Goal: Task Accomplishment & Management: Use online tool/utility

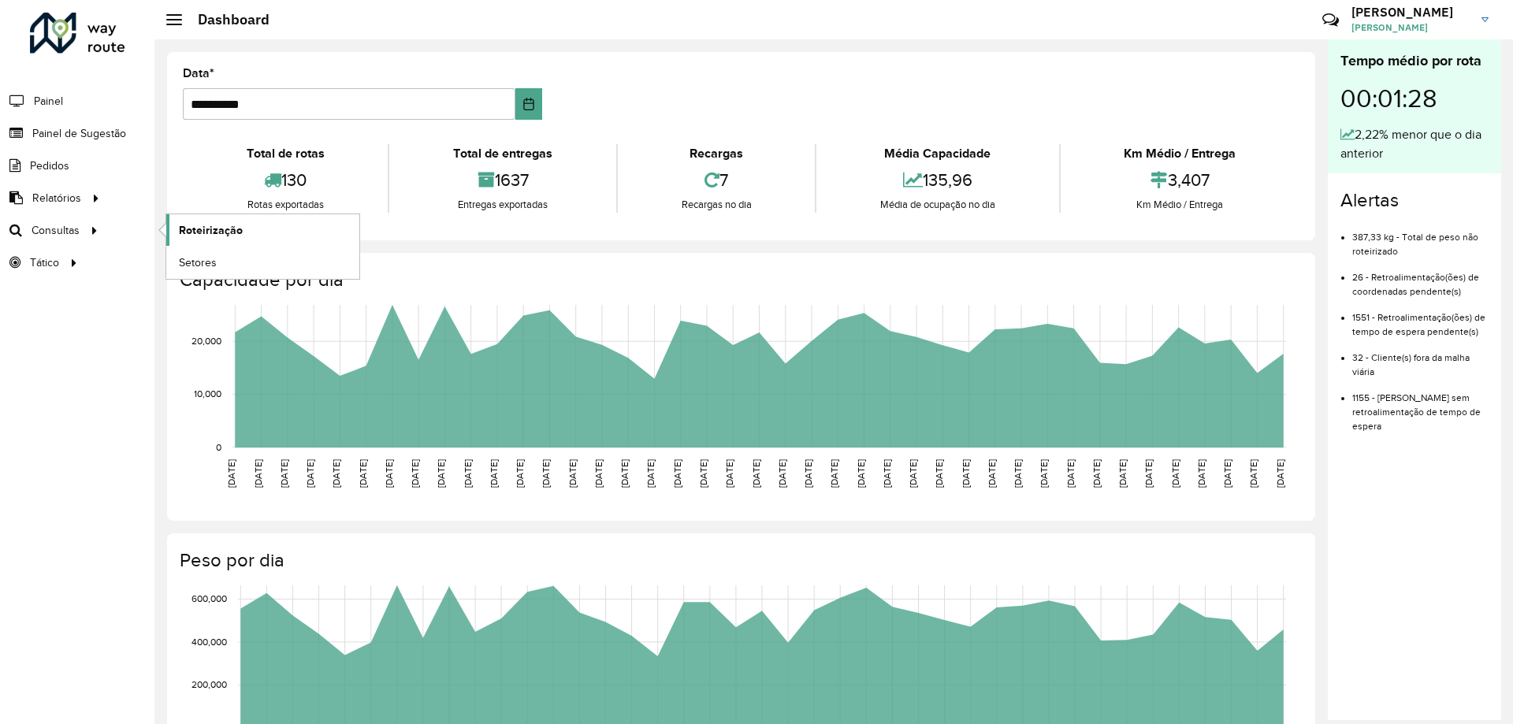
click at [182, 235] on span "Roteirização" at bounding box center [211, 230] width 64 height 17
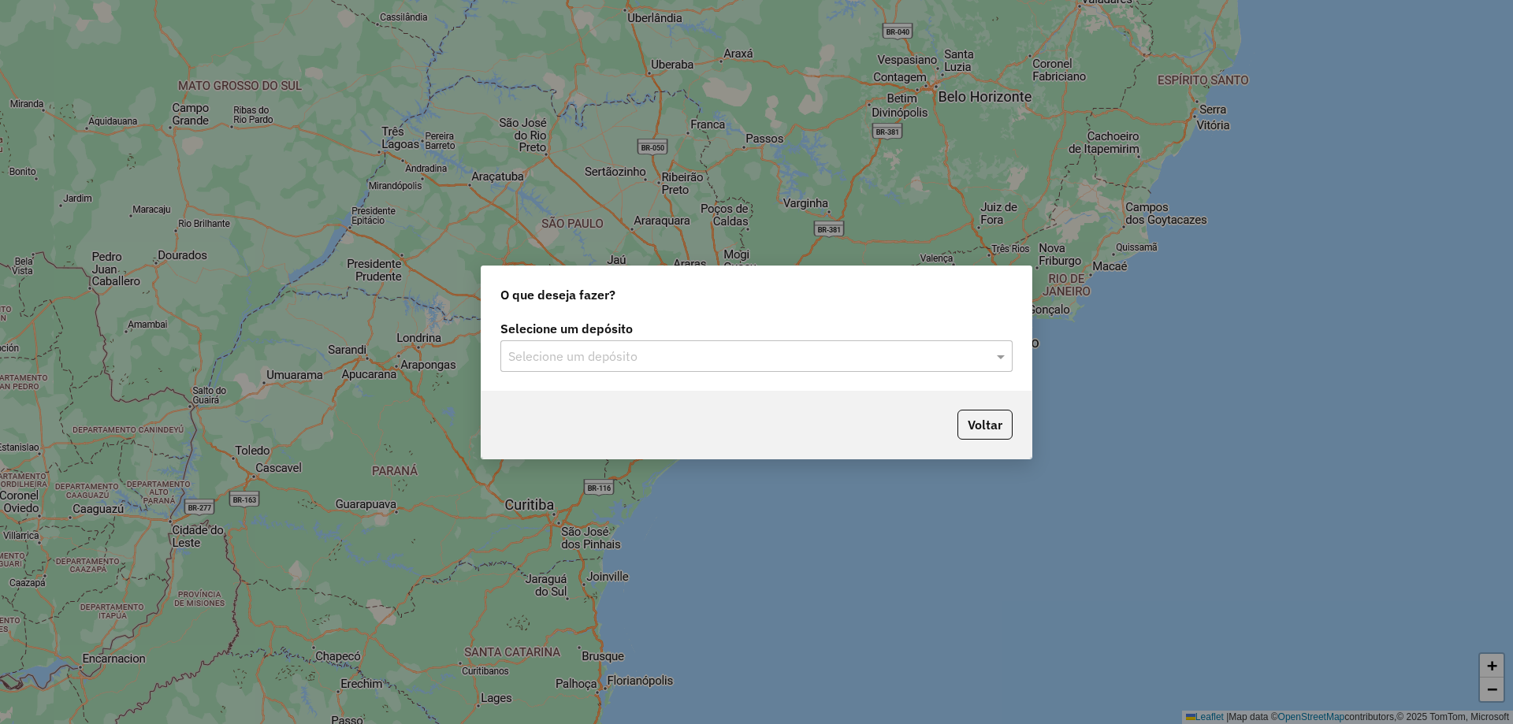
click at [682, 365] on input "text" at bounding box center [740, 357] width 465 height 19
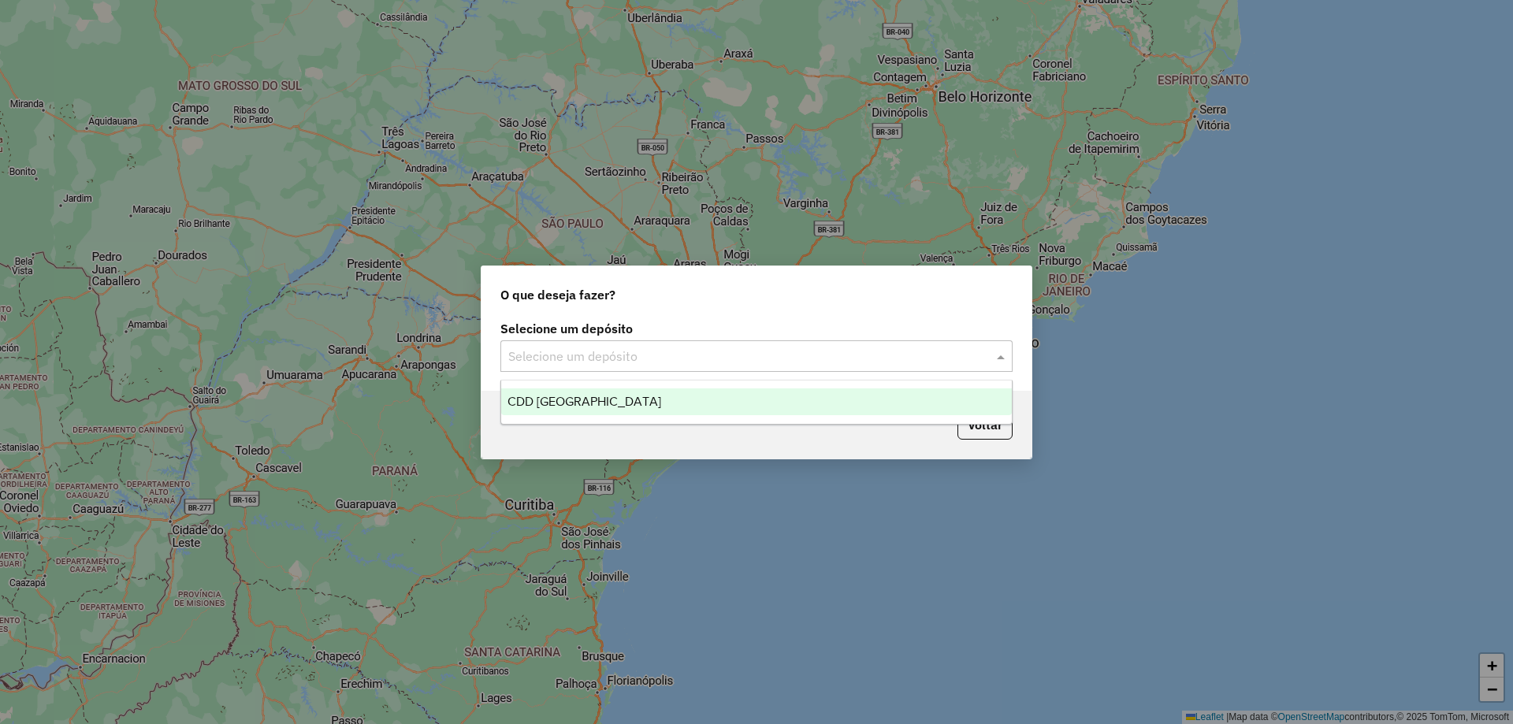
click at [606, 411] on div "CDD [GEOGRAPHIC_DATA]" at bounding box center [756, 402] width 511 height 27
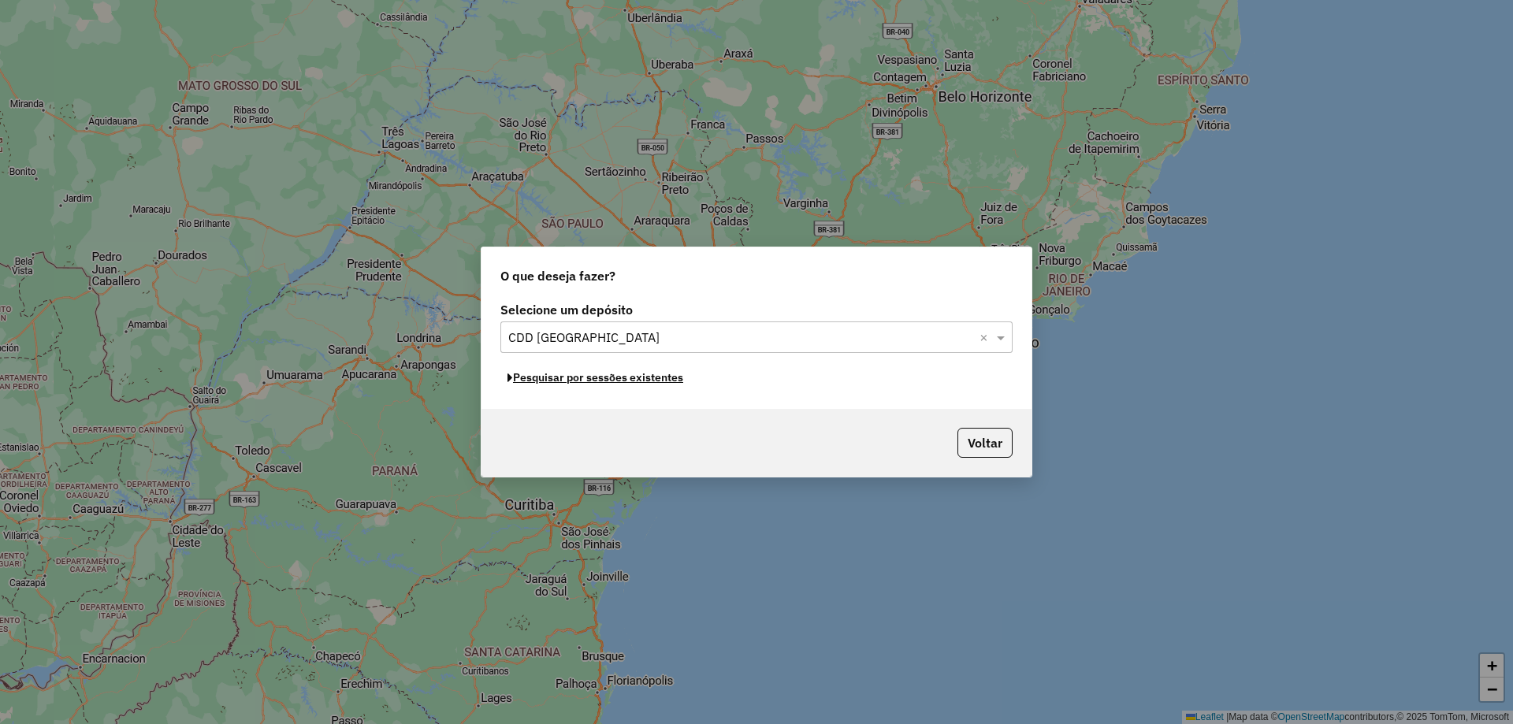
click at [581, 383] on button "Pesquisar por sessões existentes" at bounding box center [595, 378] width 190 height 24
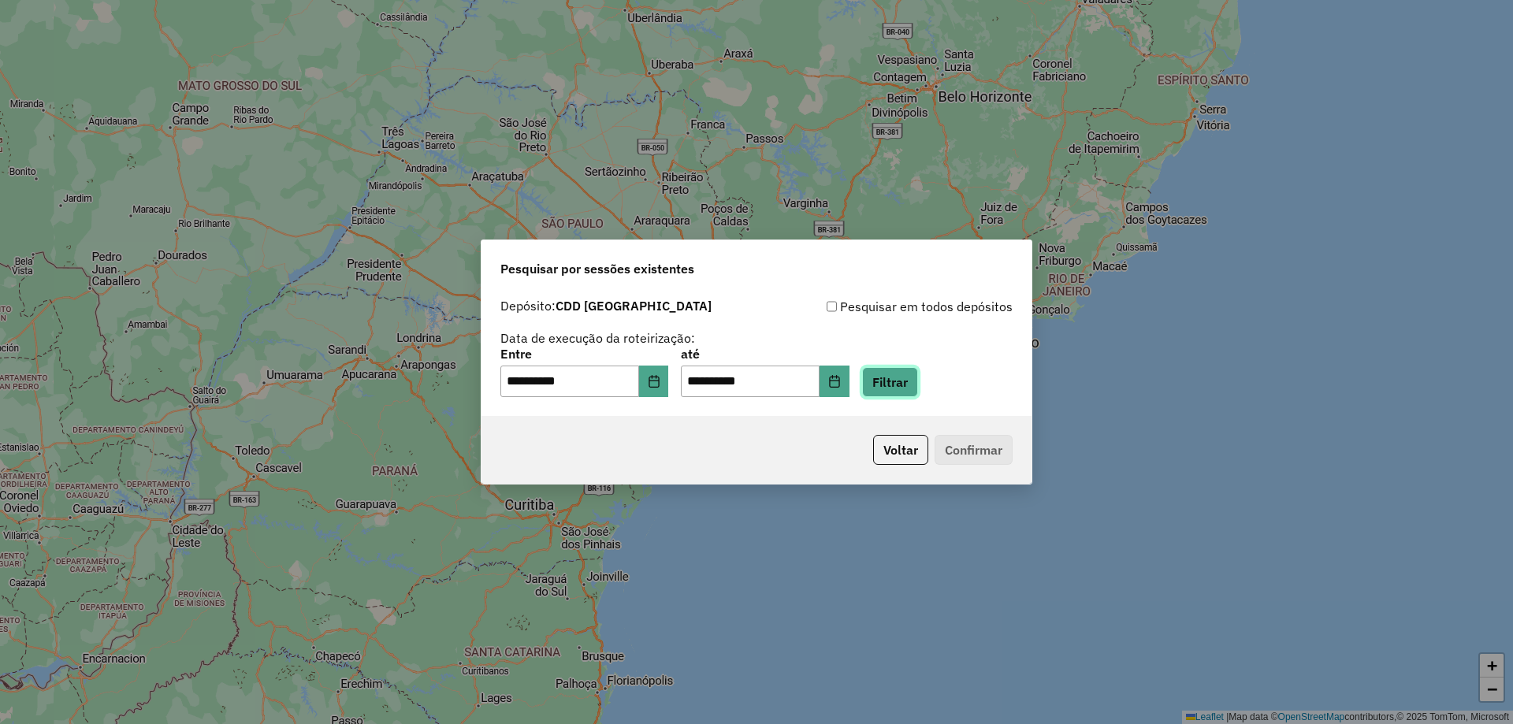
click at [918, 382] on button "Filtrar" at bounding box center [890, 382] width 56 height 30
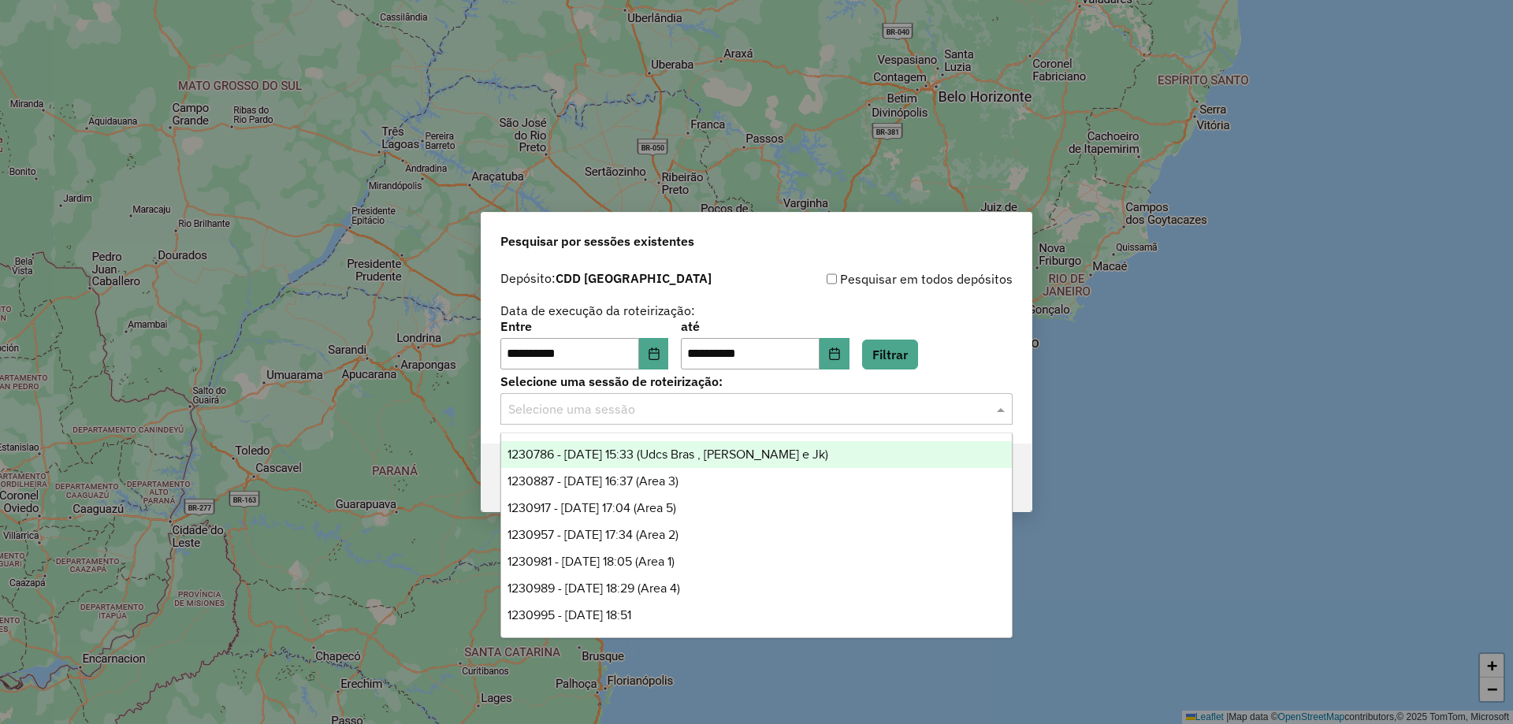
click at [575, 412] on input "text" at bounding box center [740, 409] width 465 height 19
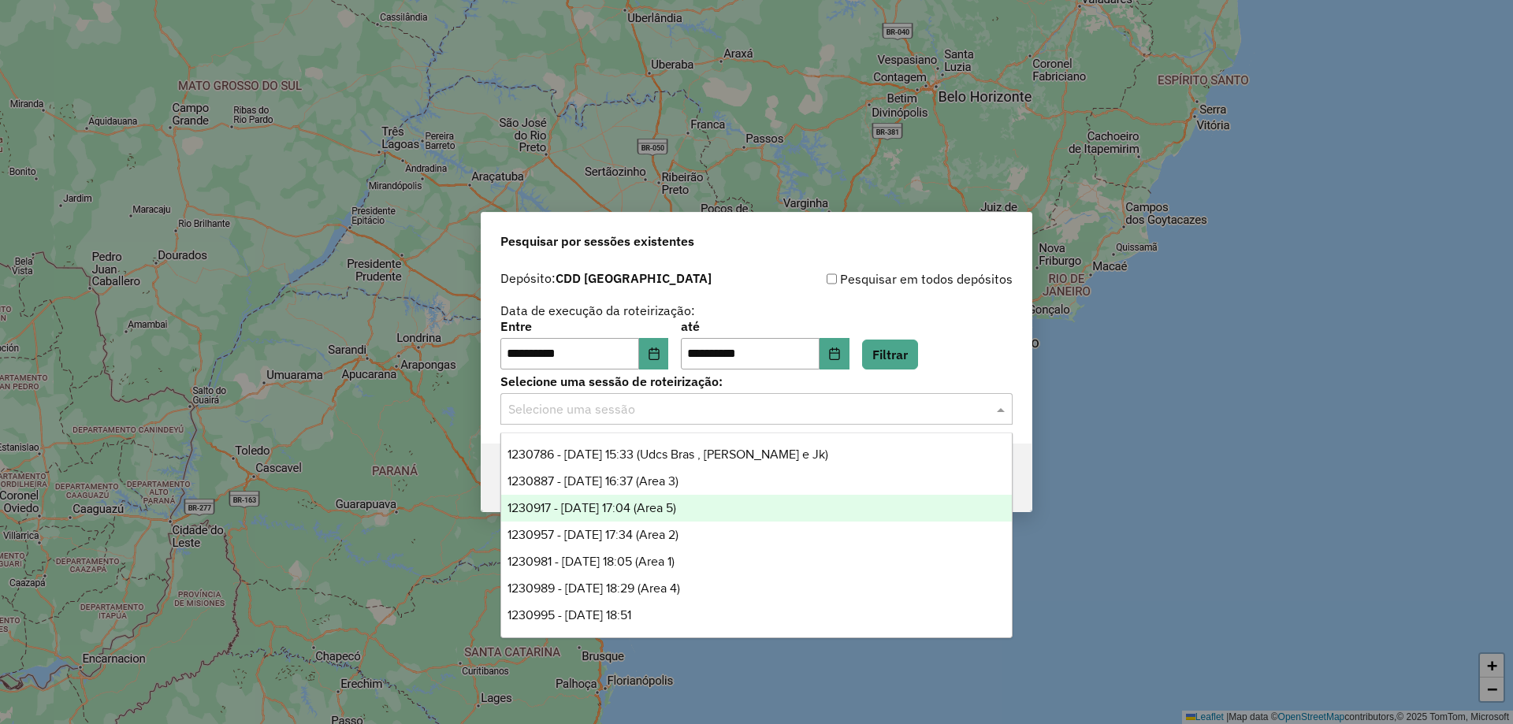
click at [642, 508] on span "1230917 - 18/08/2025 17:04 (Area 5)" at bounding box center [592, 507] width 169 height 13
drag, startPoint x: 504, startPoint y: 412, endPoint x: 765, endPoint y: 420, distance: 261.0
click at [765, 420] on div "Selecione uma sessão × 1230917 - 18/08/2025 17:04 (Area 5) ×" at bounding box center [756, 409] width 512 height 32
drag, startPoint x: 746, startPoint y: 412, endPoint x: 564, endPoint y: 408, distance: 181.3
click at [564, 408] on input "text" at bounding box center [740, 409] width 465 height 19
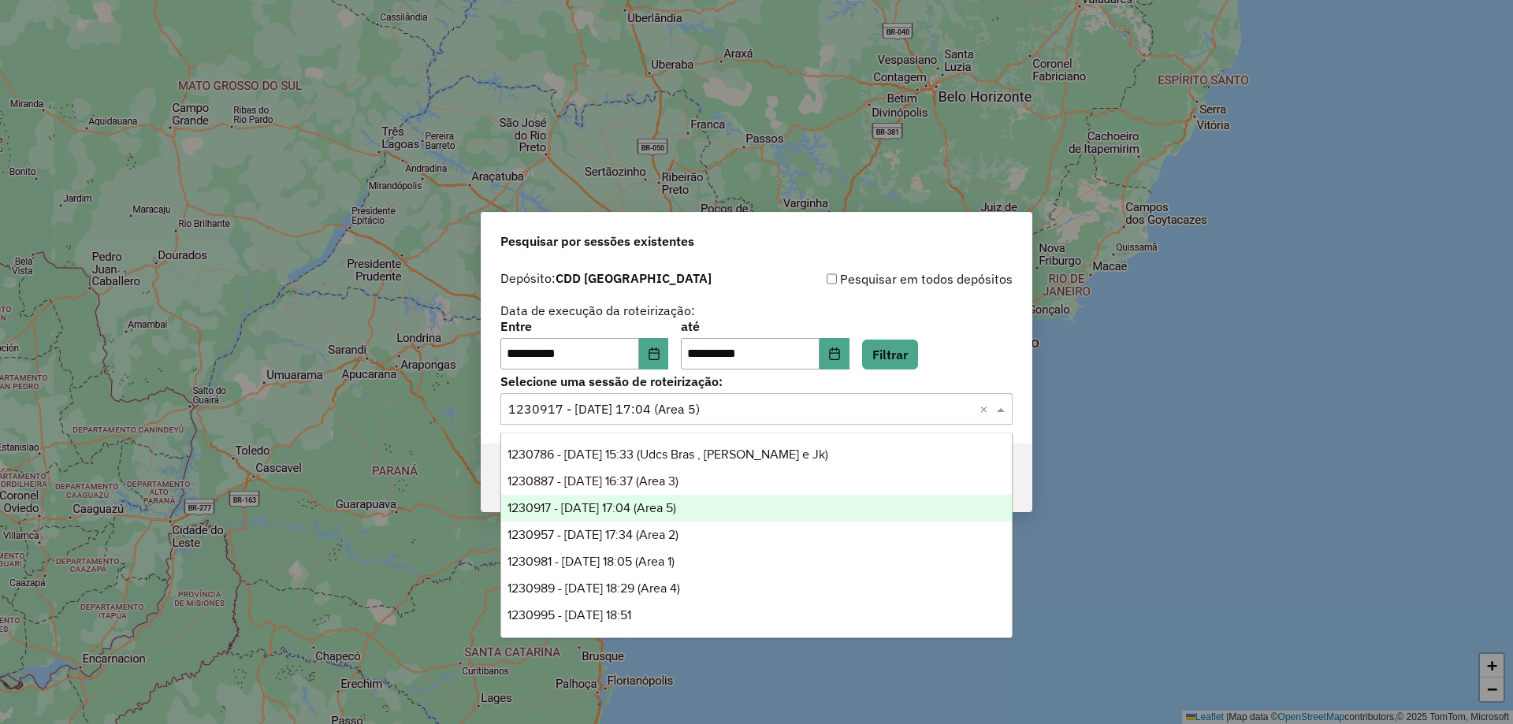
click at [569, 407] on input "text" at bounding box center [740, 409] width 465 height 19
click at [567, 407] on input "text" at bounding box center [740, 409] width 465 height 19
click at [675, 511] on span "1230917 - 18/08/2025 17:04 (Area 5)" at bounding box center [592, 507] width 169 height 13
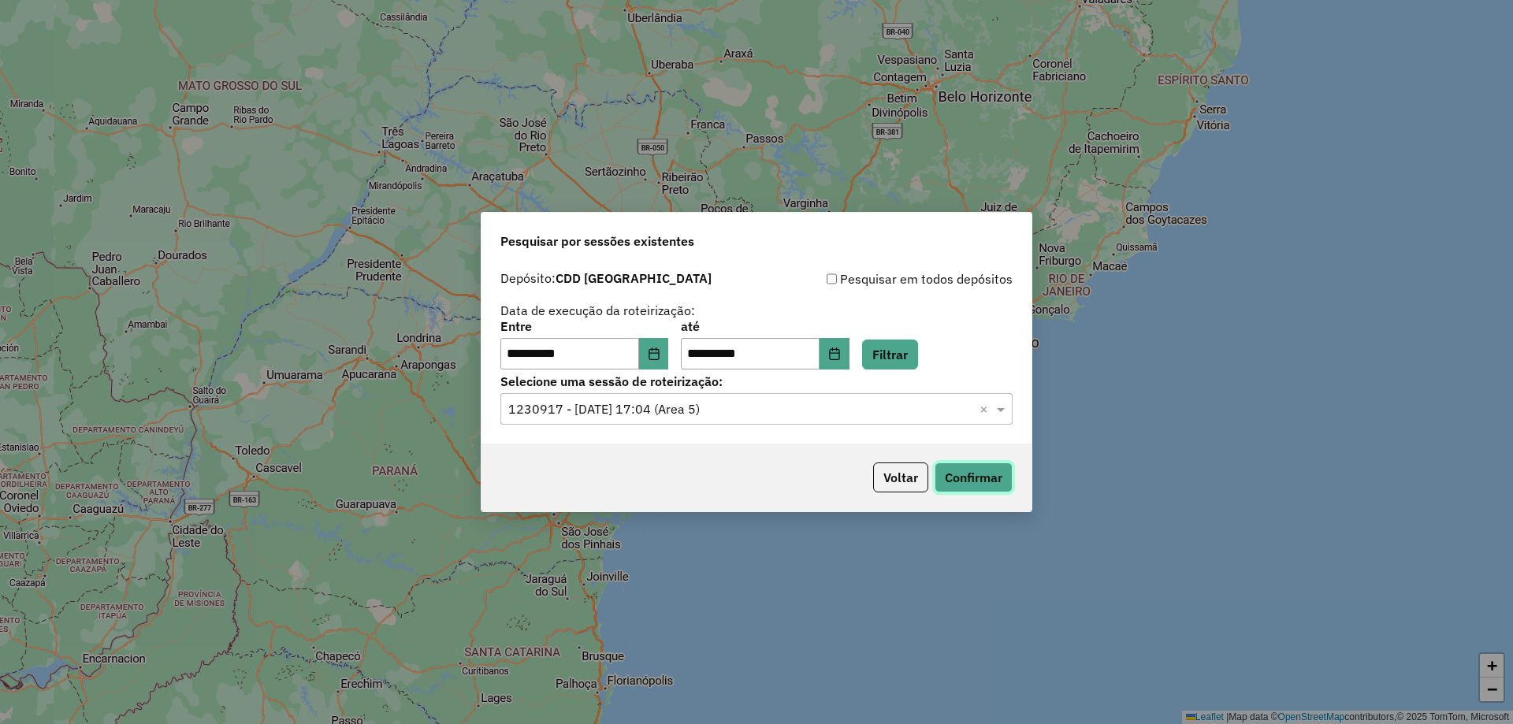
click at [973, 486] on button "Confirmar" at bounding box center [974, 478] width 78 height 30
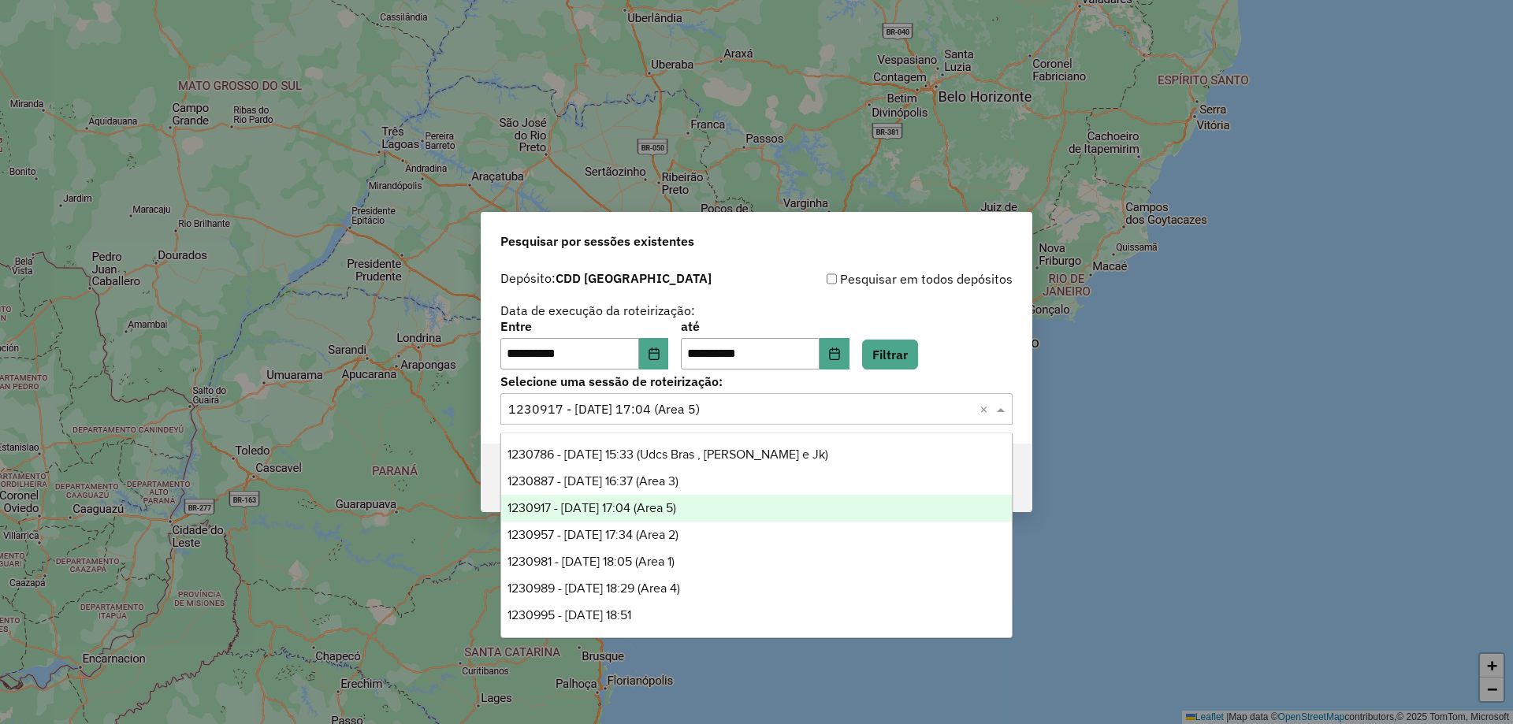
click at [702, 407] on input "text" at bounding box center [740, 409] width 465 height 19
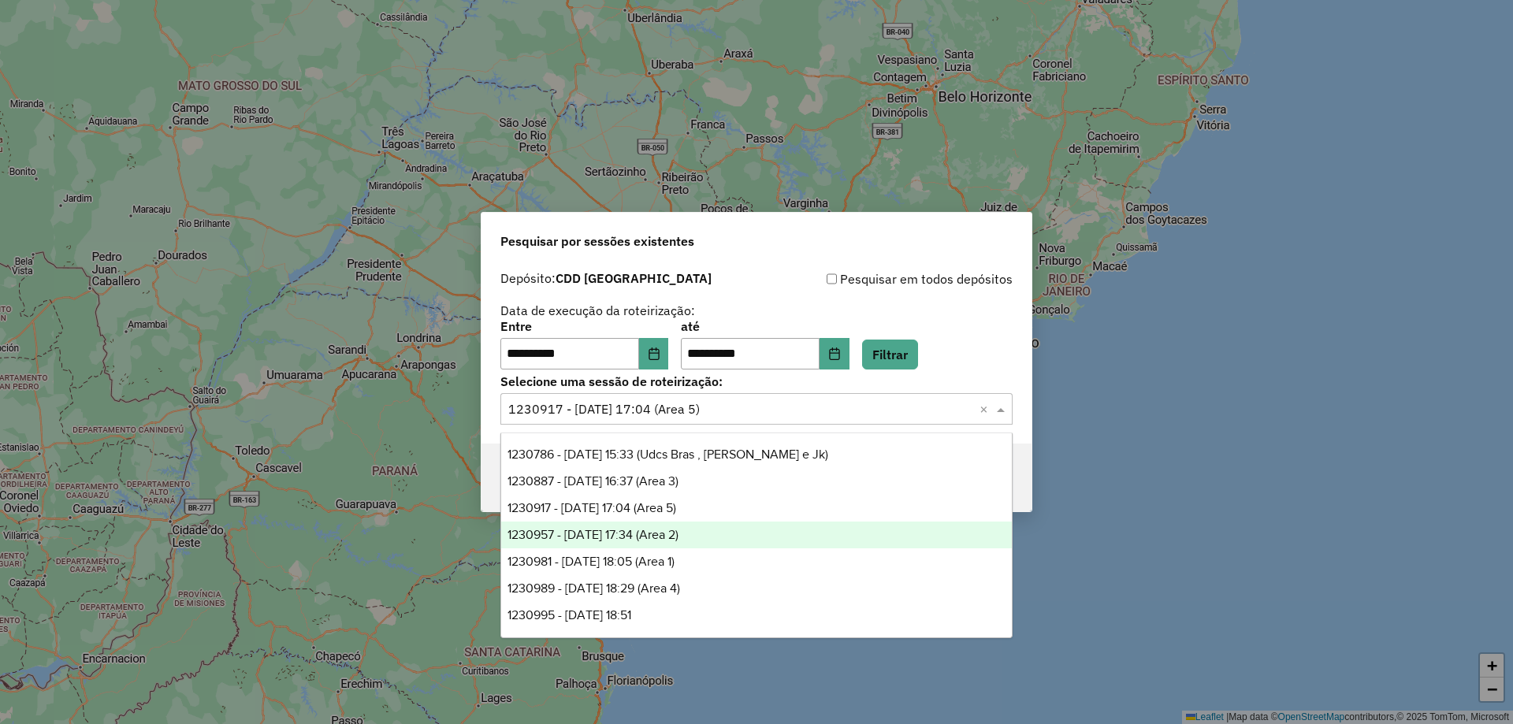
click at [667, 537] on span "1230957 - 18/08/2025 17:34 (Area 2)" at bounding box center [593, 534] width 171 height 13
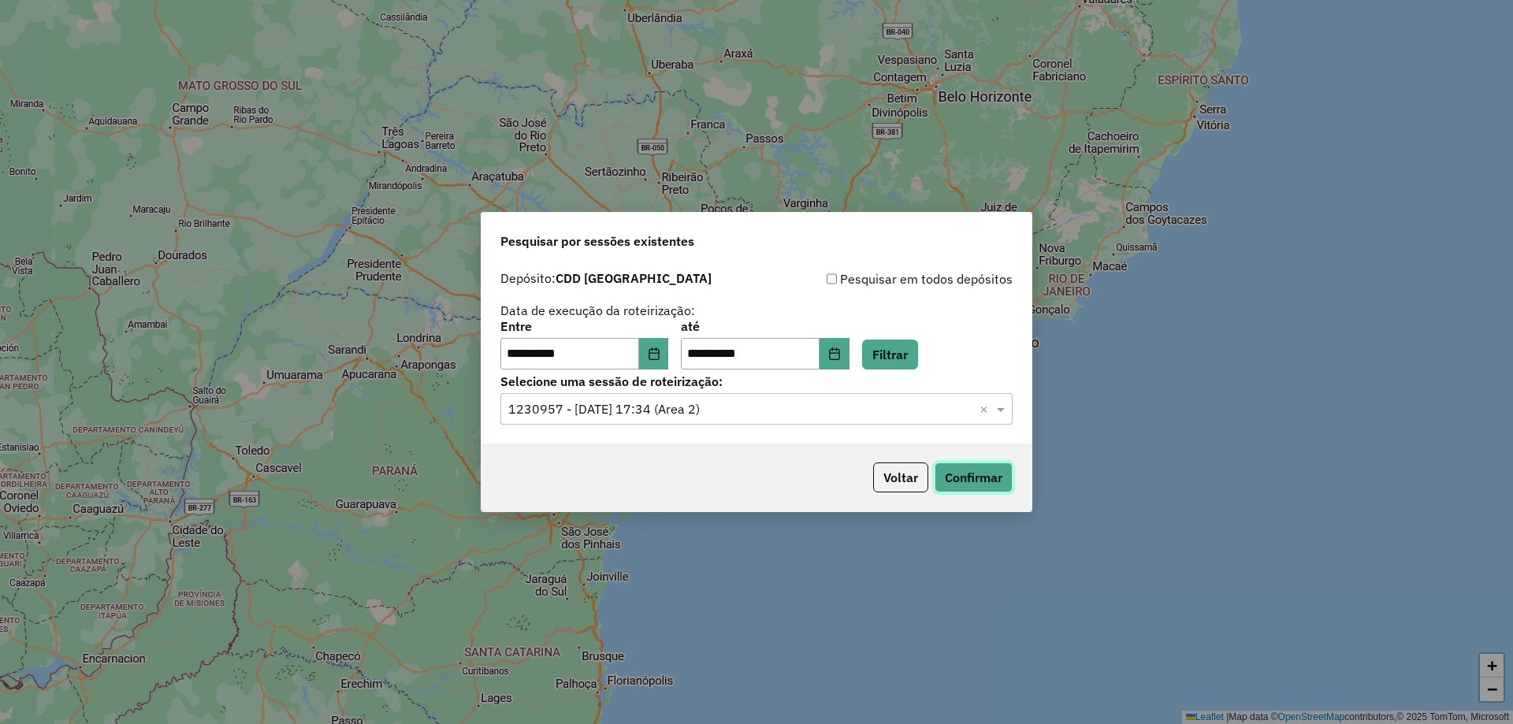
click at [972, 475] on button "Confirmar" at bounding box center [974, 478] width 78 height 30
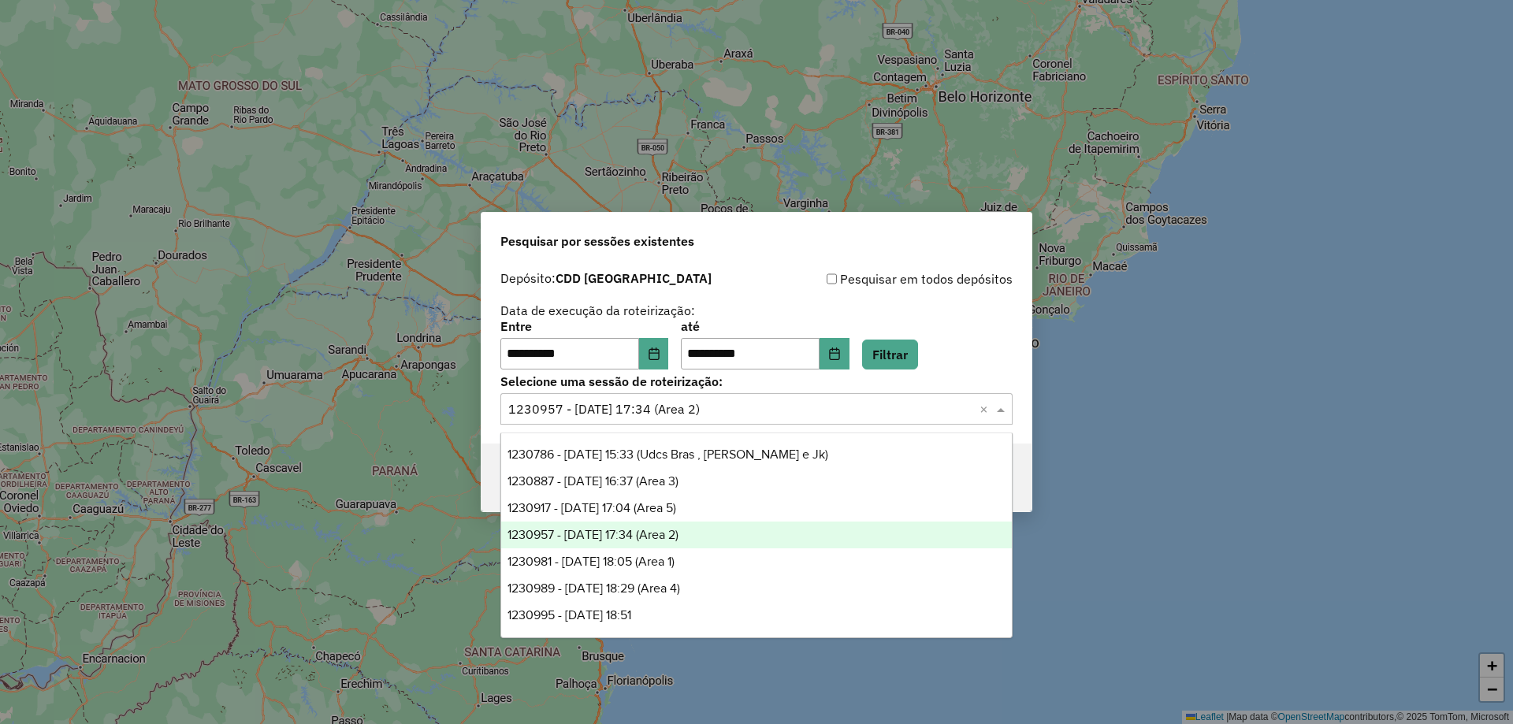
drag, startPoint x: 506, startPoint y: 409, endPoint x: 576, endPoint y: 408, distance: 70.1
click at [576, 408] on div at bounding box center [756, 409] width 512 height 20
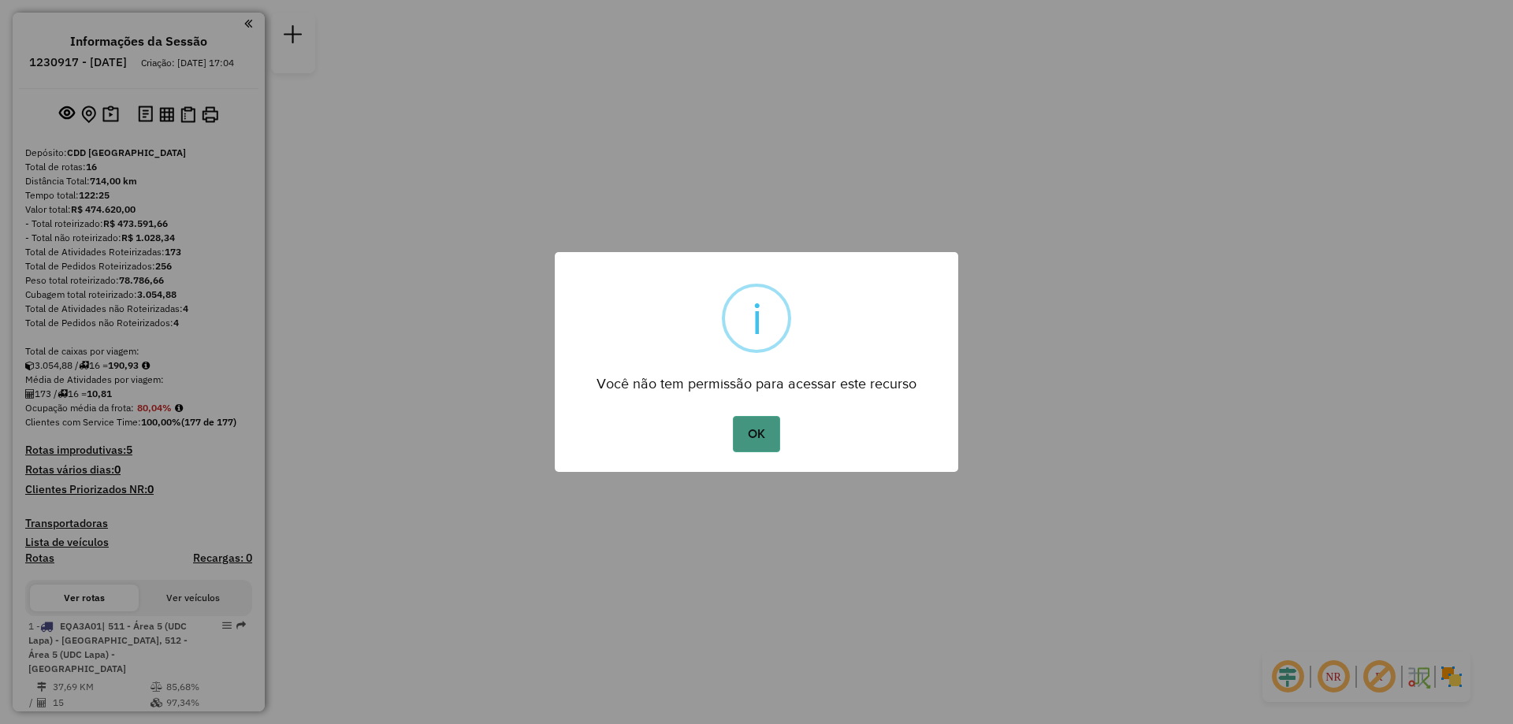
click at [771, 446] on button "OK" at bounding box center [756, 434] width 46 height 36
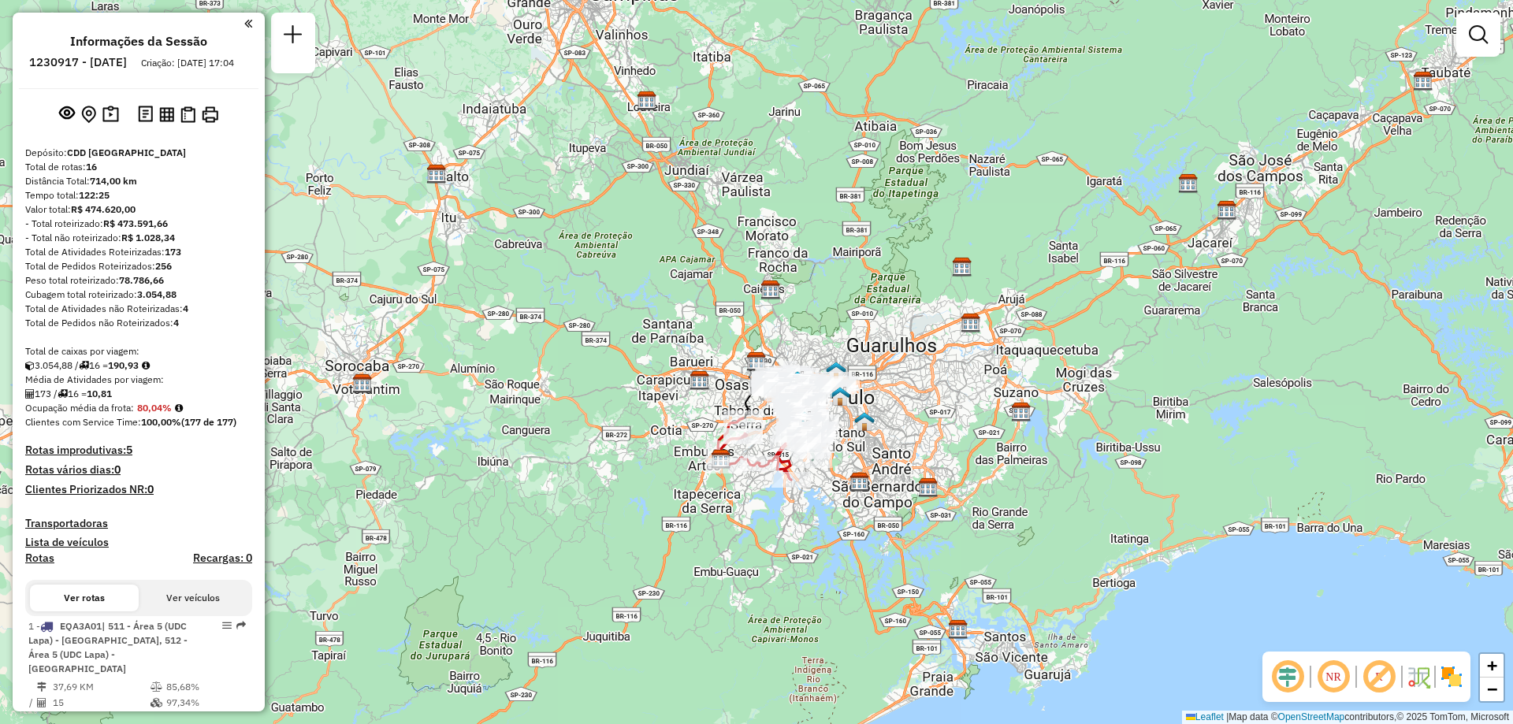
scroll to position [1582, 0]
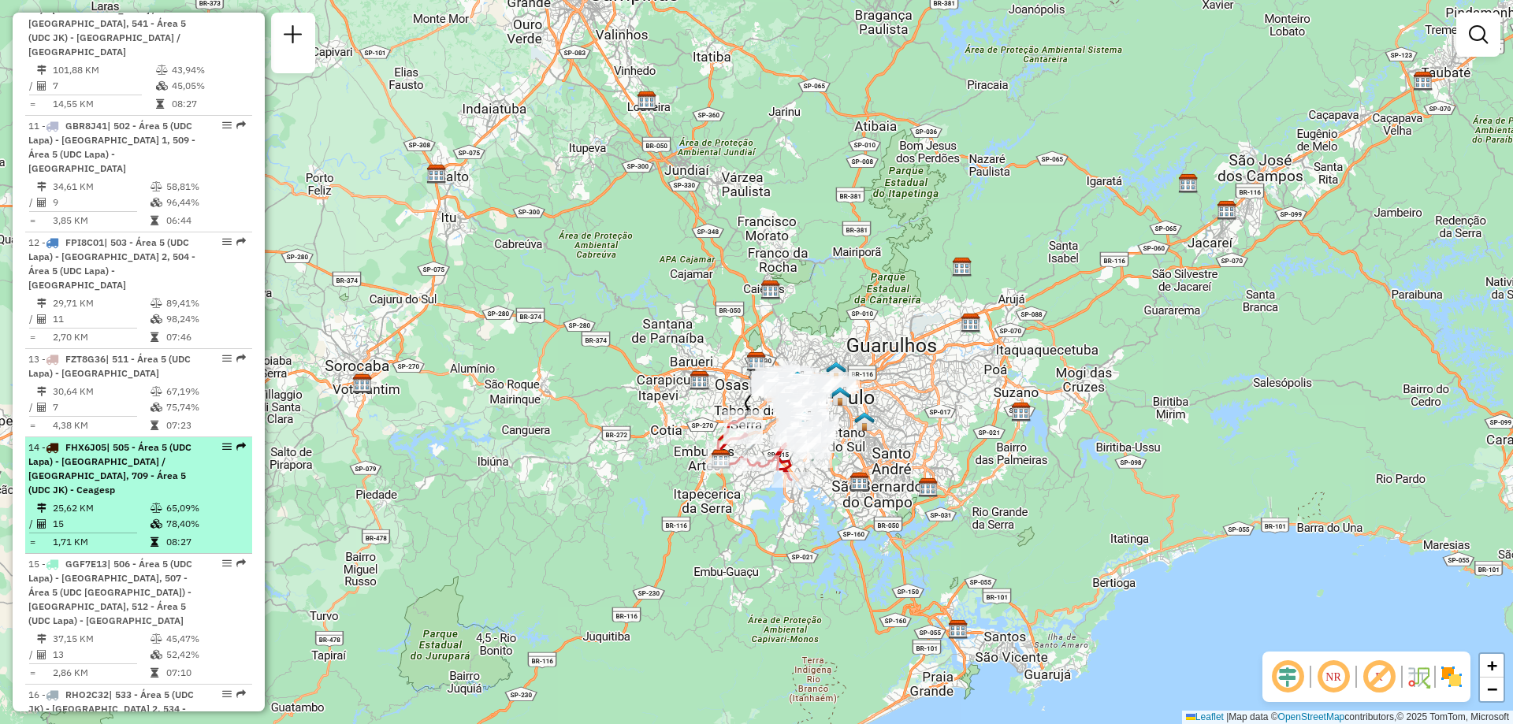
click at [223, 442] on em at bounding box center [226, 446] width 9 height 9
select select "**********"
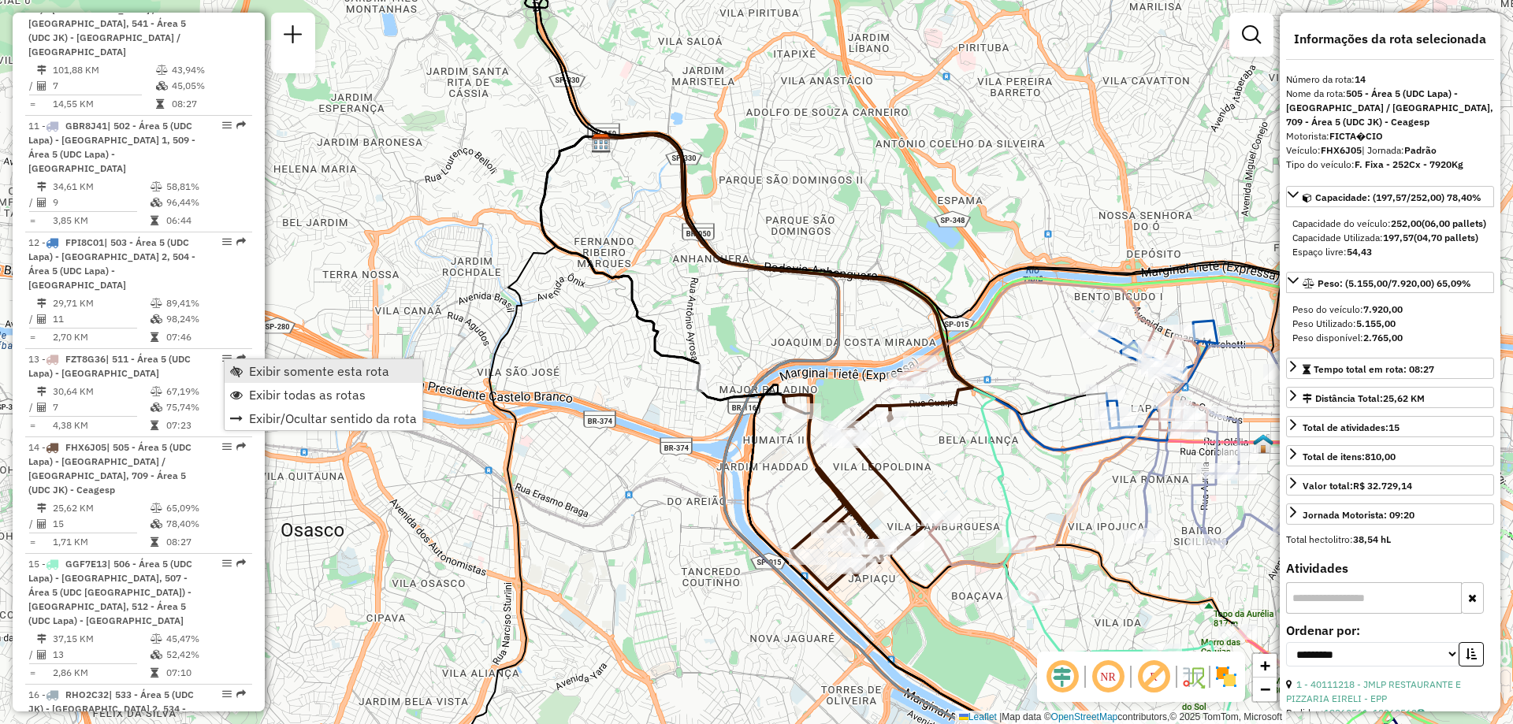
click at [296, 374] on span "Exibir somente esta rota" at bounding box center [319, 371] width 140 height 13
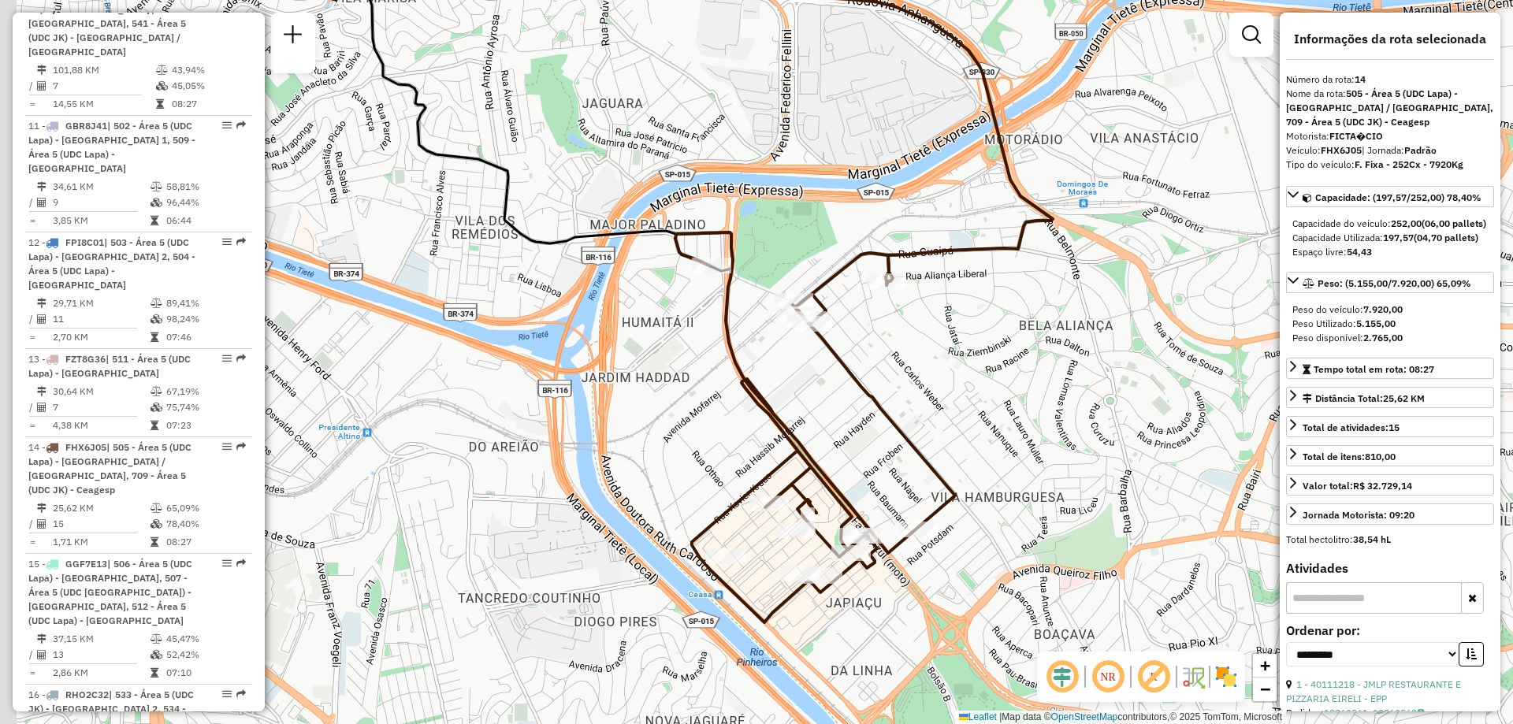
drag, startPoint x: 726, startPoint y: 363, endPoint x: 914, endPoint y: 398, distance: 191.5
click at [914, 398] on div "Janela de atendimento Grade de atendimento Capacidade Transportadoras Veículos …" at bounding box center [756, 362] width 1513 height 724
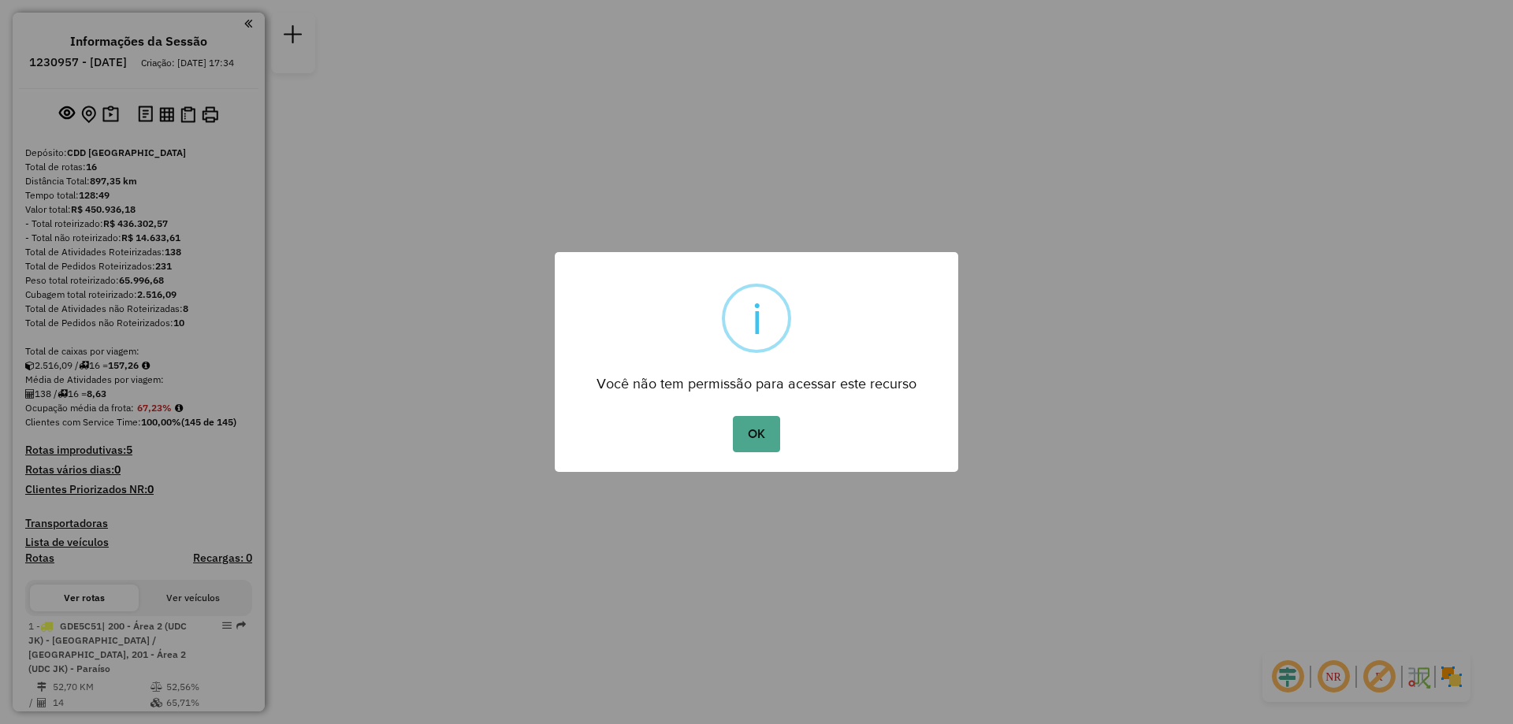
click at [733, 416] on button "OK" at bounding box center [756, 434] width 46 height 36
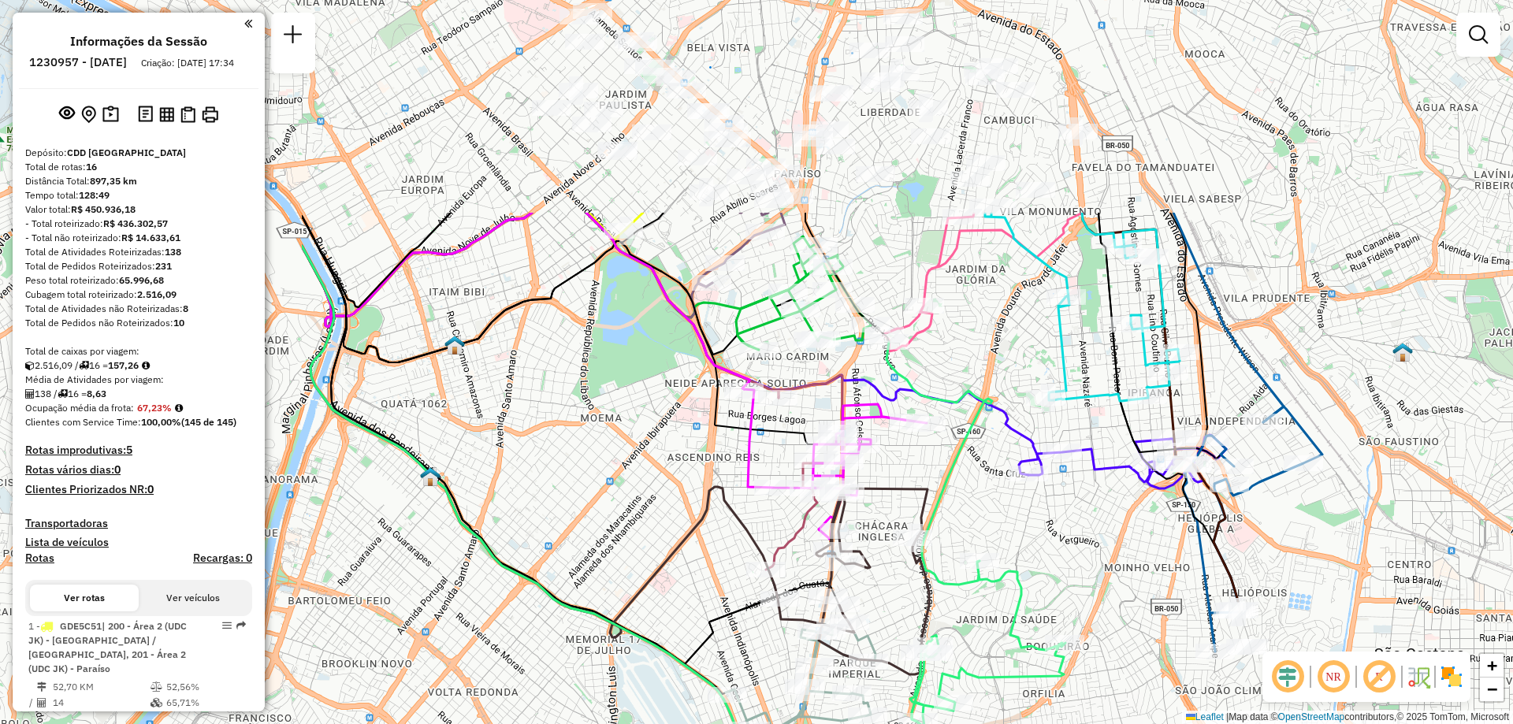
drag, startPoint x: 653, startPoint y: 264, endPoint x: 1104, endPoint y: 549, distance: 533.1
click at [1104, 549] on div "Janela de atendimento Grade de atendimento Capacidade Transportadoras Veículos …" at bounding box center [756, 362] width 1513 height 724
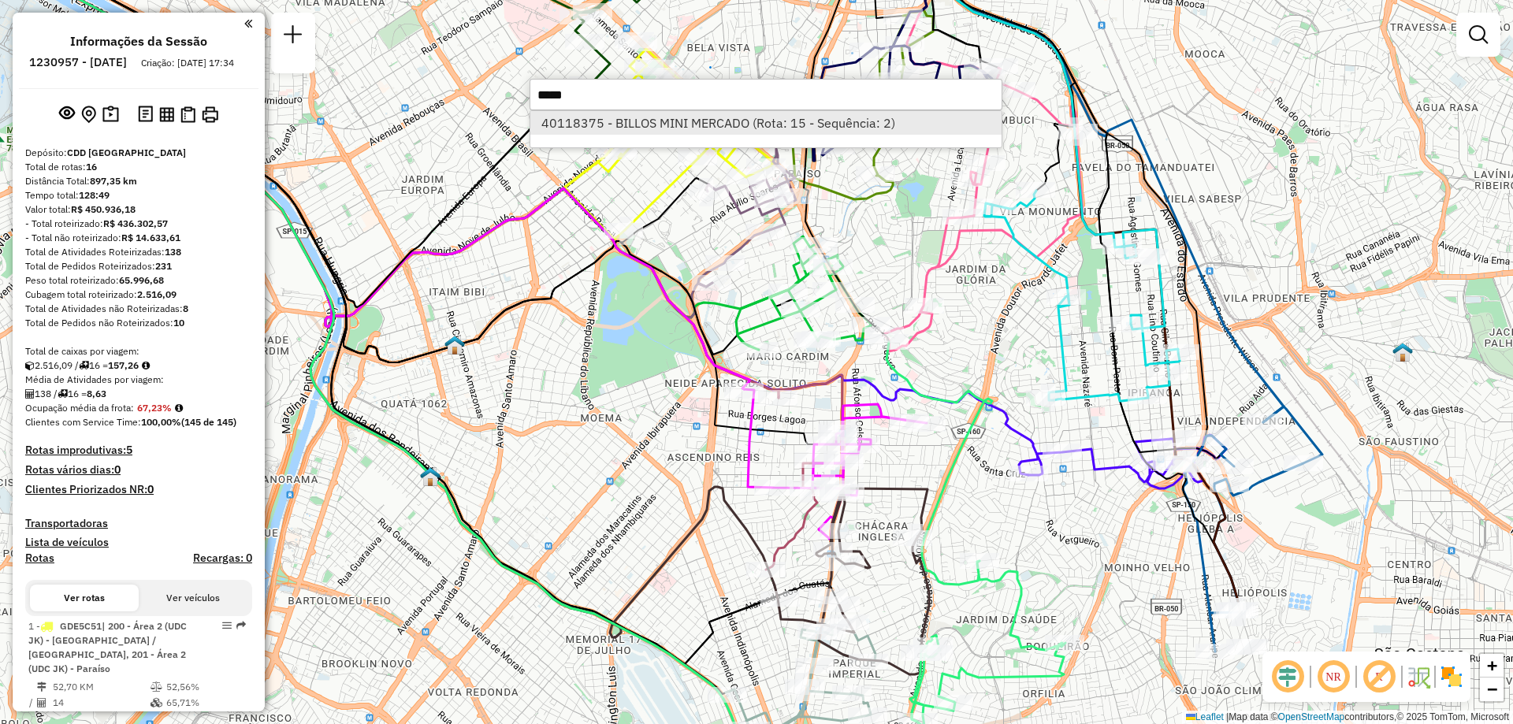
type input "*****"
click at [618, 124] on li "40118375 - BILLOS MINI MERCADO (Rota: 15 - Sequência: 2)" at bounding box center [765, 123] width 471 height 24
select select "**********"
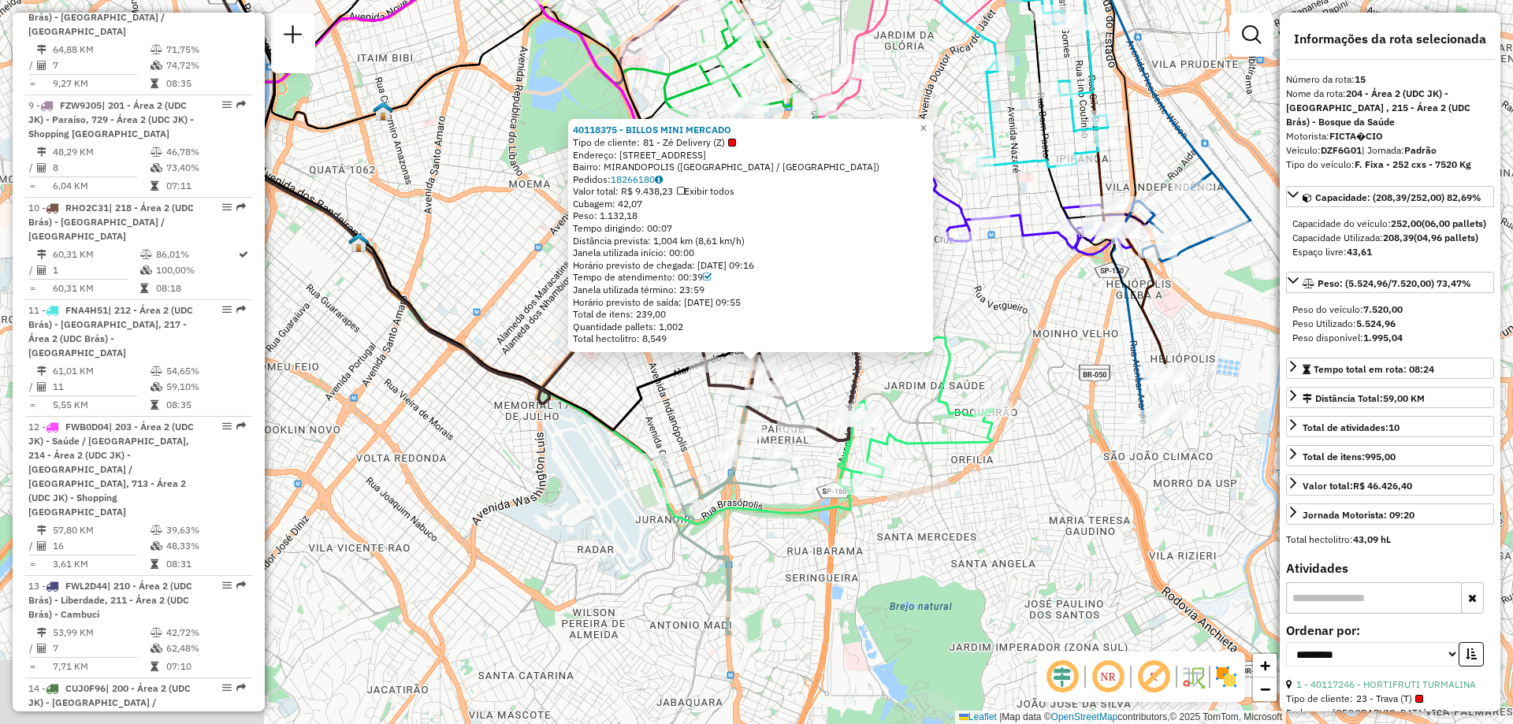
scroll to position [1805, 0]
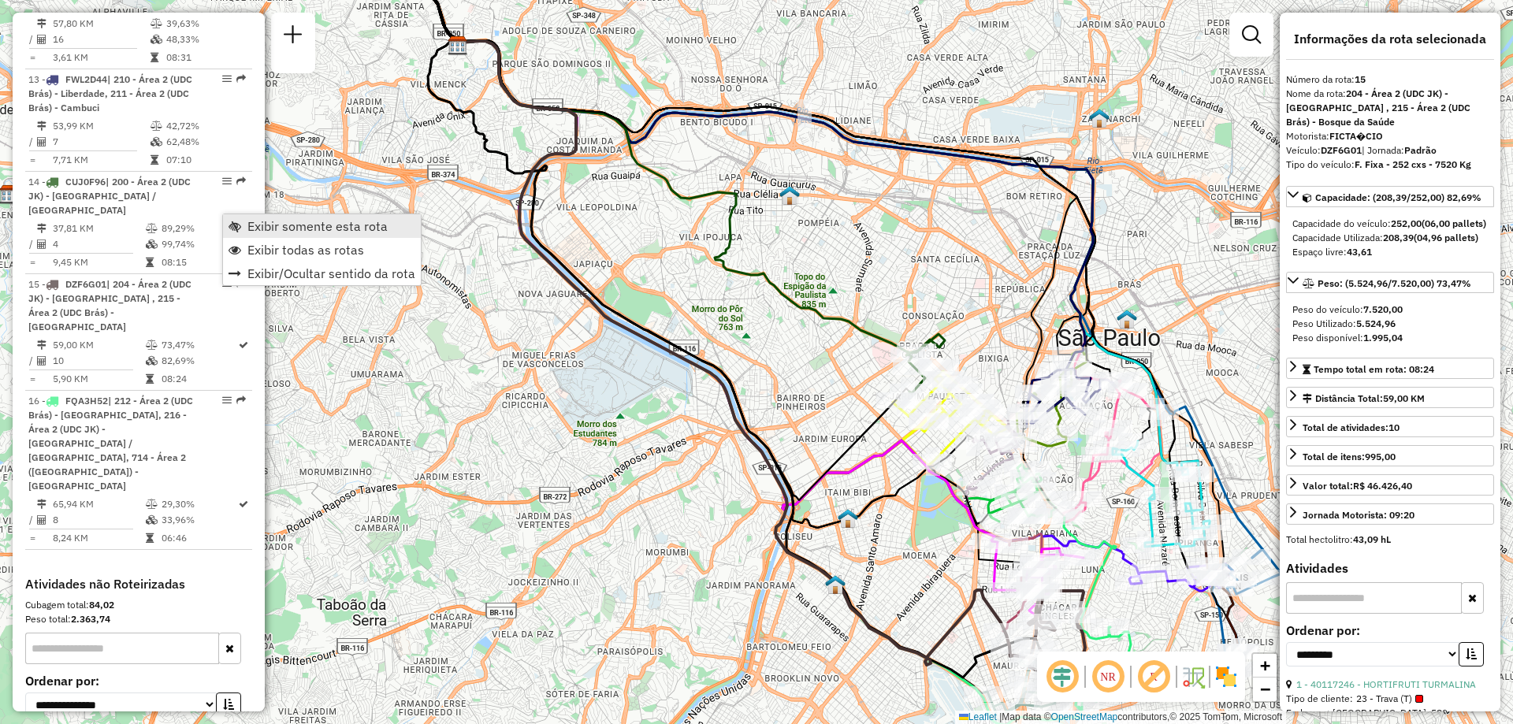
click at [244, 229] on link "Exibir somente esta rota" at bounding box center [322, 226] width 198 height 24
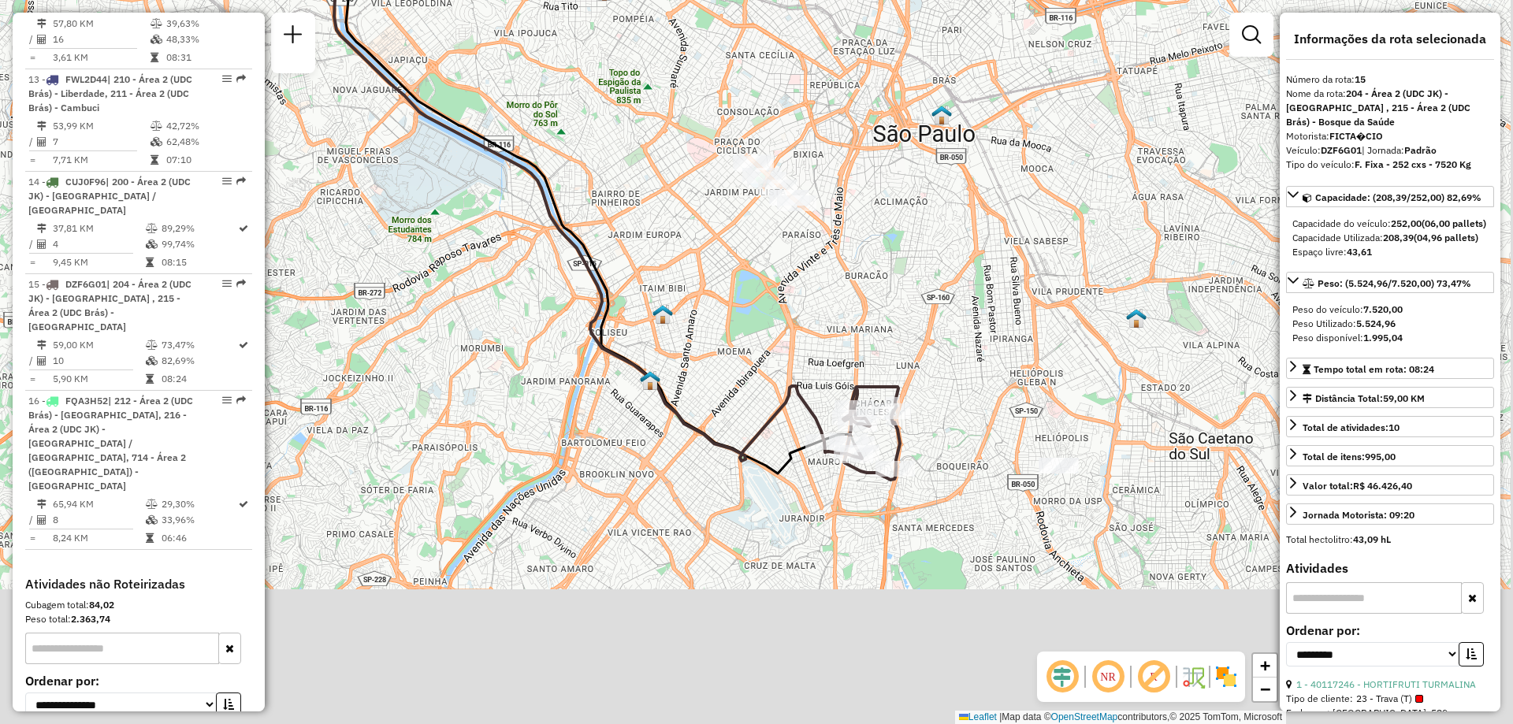
drag, startPoint x: 925, startPoint y: 443, endPoint x: 787, endPoint y: 303, distance: 196.7
click at [787, 303] on div "Janela de atendimento Grade de atendimento Capacidade Transportadoras Veículos …" at bounding box center [756, 362] width 1513 height 724
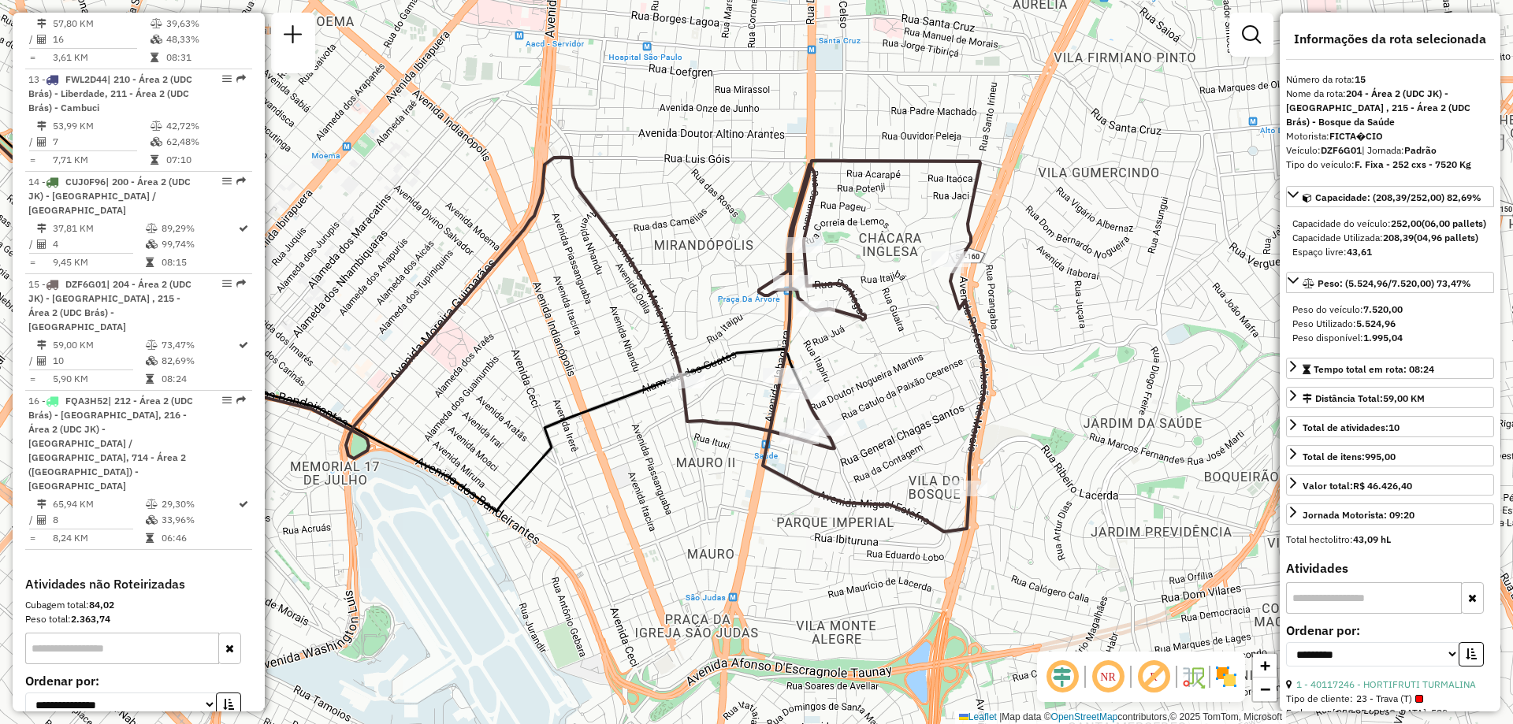
drag, startPoint x: 913, startPoint y: 625, endPoint x: 933, endPoint y: 469, distance: 157.4
click at [933, 469] on div "Janela de atendimento Grade de atendimento Capacidade Transportadoras Veículos …" at bounding box center [756, 362] width 1513 height 724
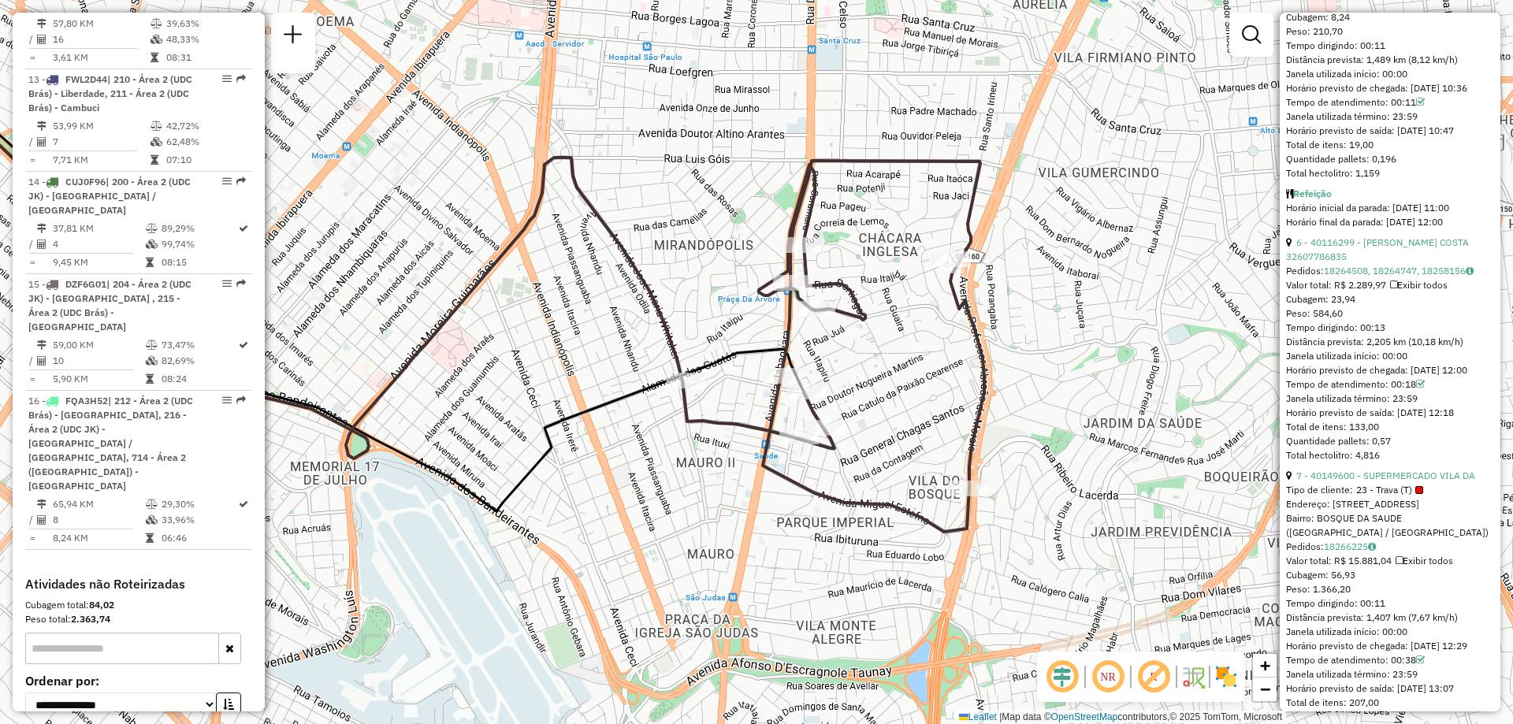
scroll to position [2143, 0]
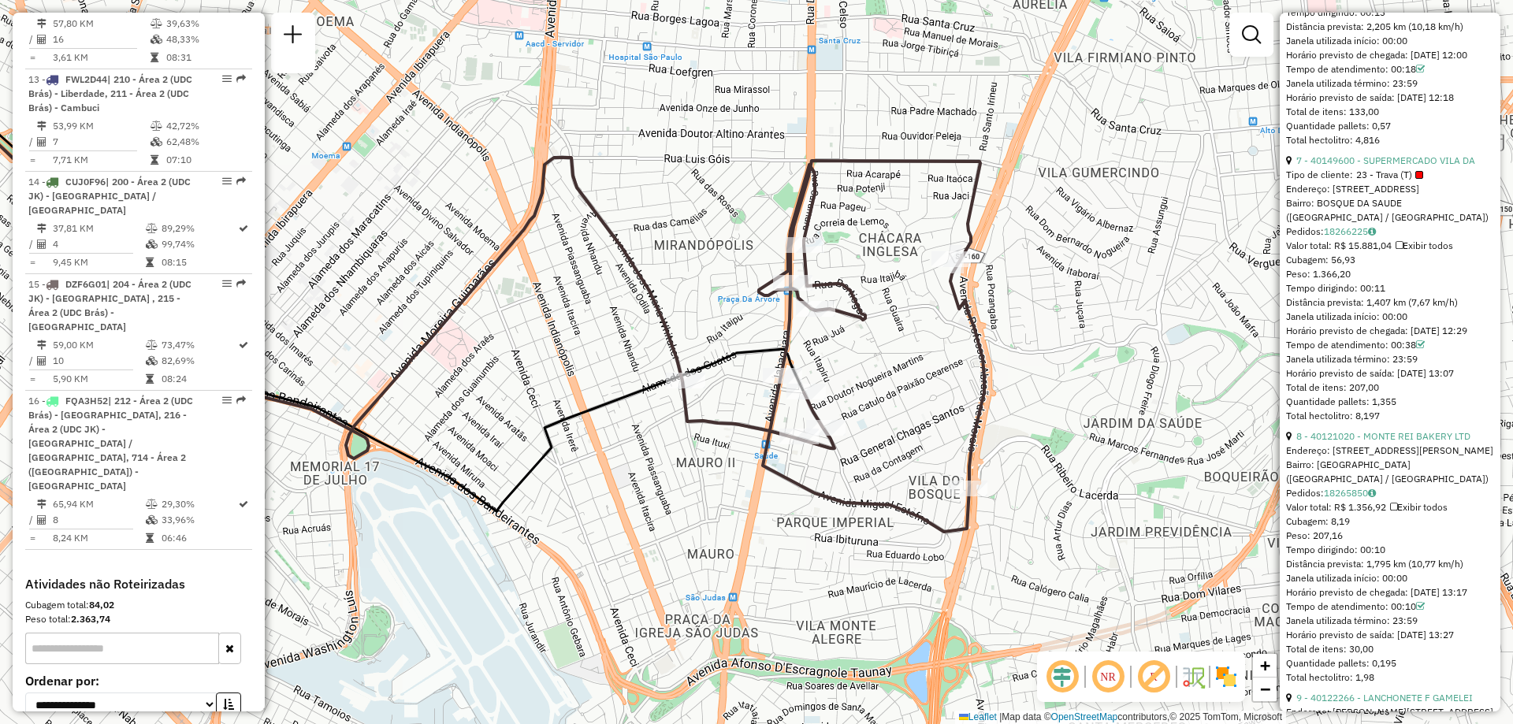
click at [1109, 683] on em at bounding box center [1108, 677] width 38 height 38
click at [1104, 681] on em at bounding box center [1108, 677] width 38 height 38
click at [1150, 679] on em at bounding box center [1154, 677] width 38 height 38
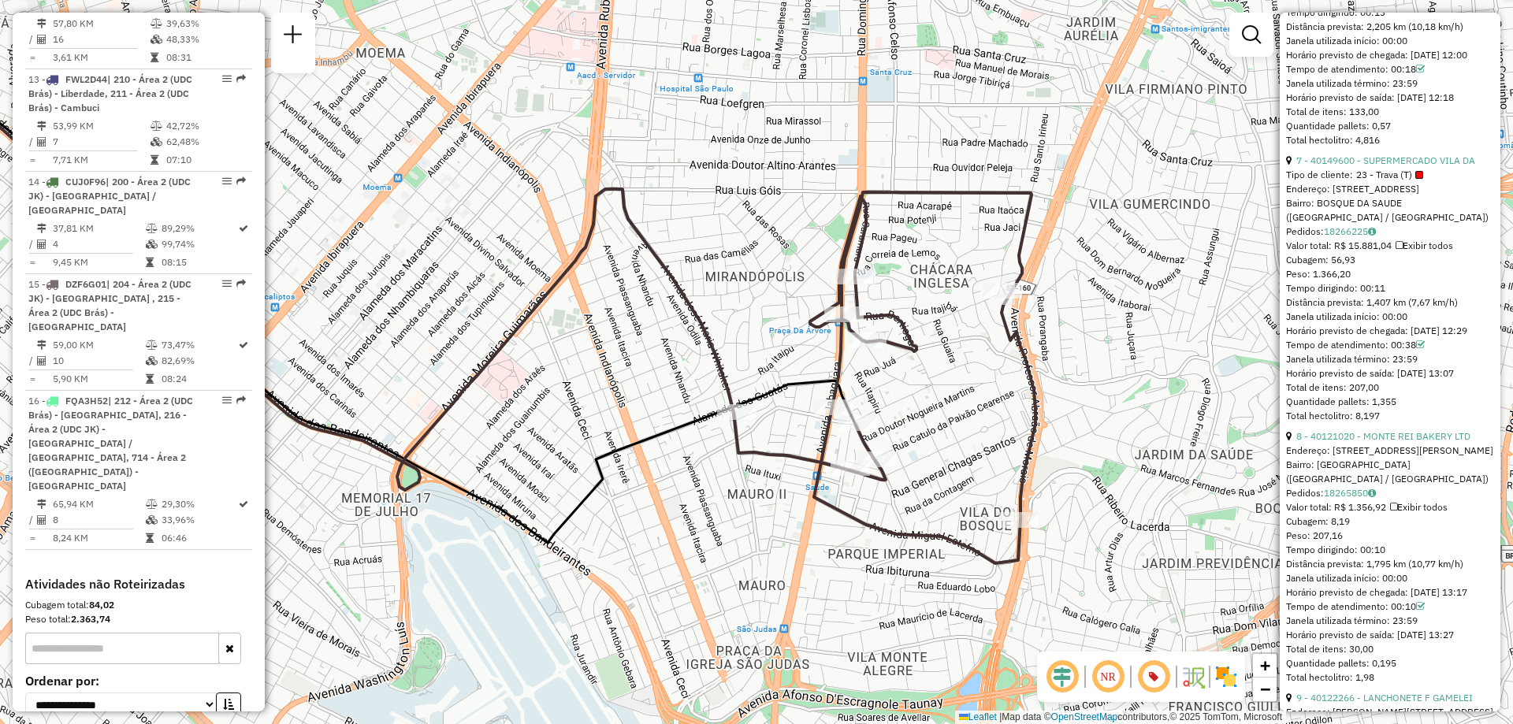
drag, startPoint x: 891, startPoint y: 410, endPoint x: 943, endPoint y: 441, distance: 60.1
click at [943, 441] on div "Janela de atendimento Grade de atendimento Capacidade Transportadoras Veículos …" at bounding box center [756, 362] width 1513 height 724
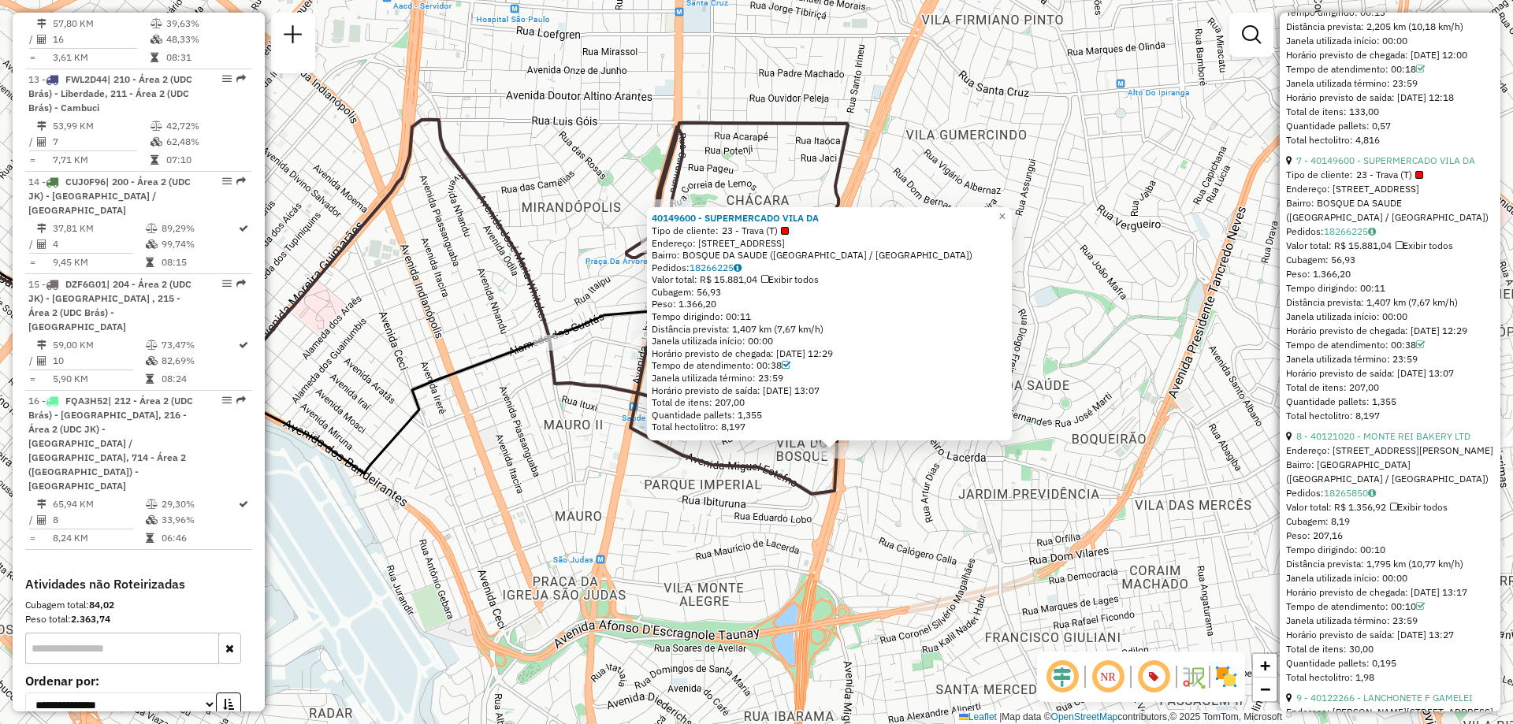
drag, startPoint x: 898, startPoint y: 441, endPoint x: 976, endPoint y: 529, distance: 118.3
click at [976, 529] on div "40149600 - SUPERMERCADO VILA DA Tipo de cliente: 23 - Trava (T) Endereço: [STRE…" at bounding box center [756, 362] width 1513 height 724
click at [895, 470] on div "40149600 - SUPERMERCADO VILA DA Tipo de cliente: 23 - Trava (T) Endereço: [STRE…" at bounding box center [756, 362] width 1513 height 724
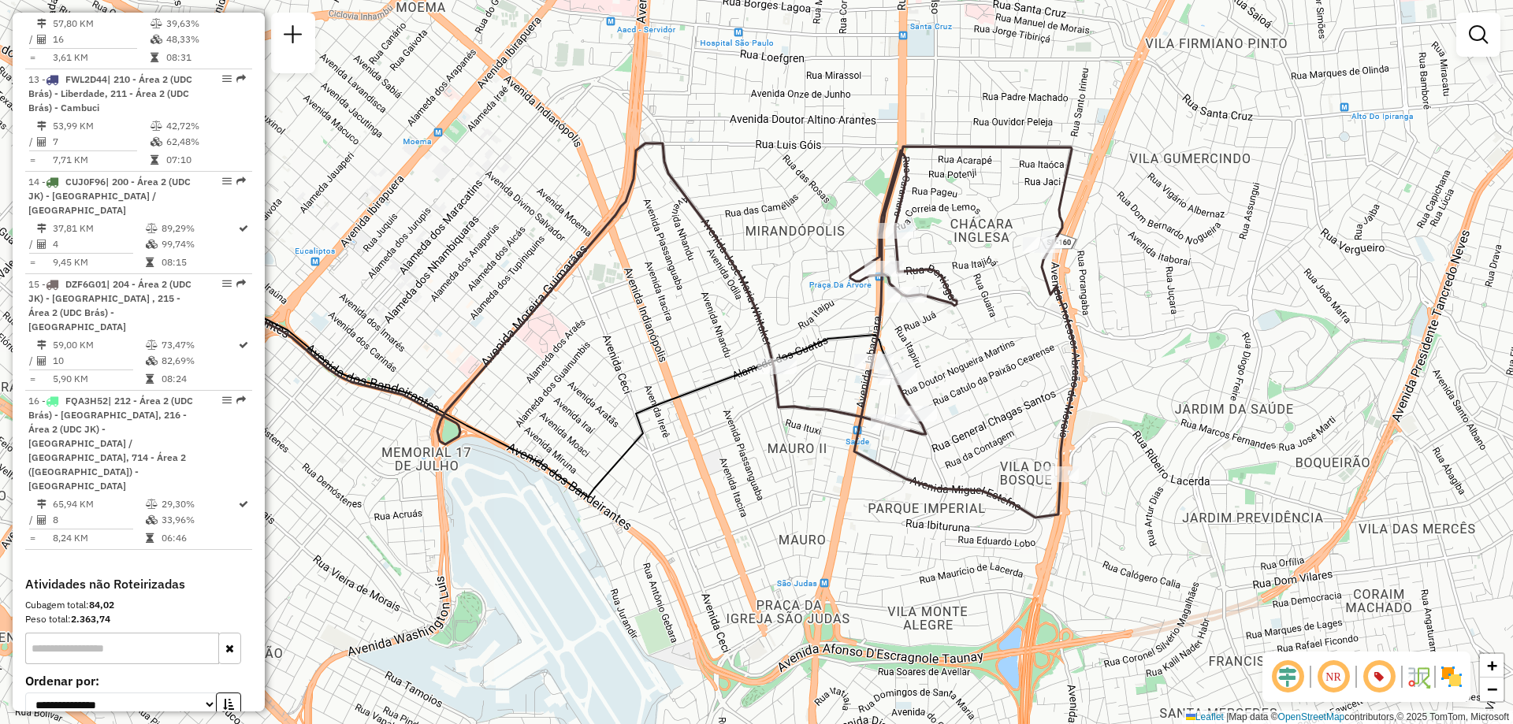
drag, startPoint x: 912, startPoint y: 294, endPoint x: 1134, endPoint y: 318, distance: 223.5
click at [1134, 318] on div "Janela de atendimento Grade de atendimento Capacidade Transportadoras Veículos …" at bounding box center [756, 362] width 1513 height 724
